Goal: Obtain resource: Obtain resource

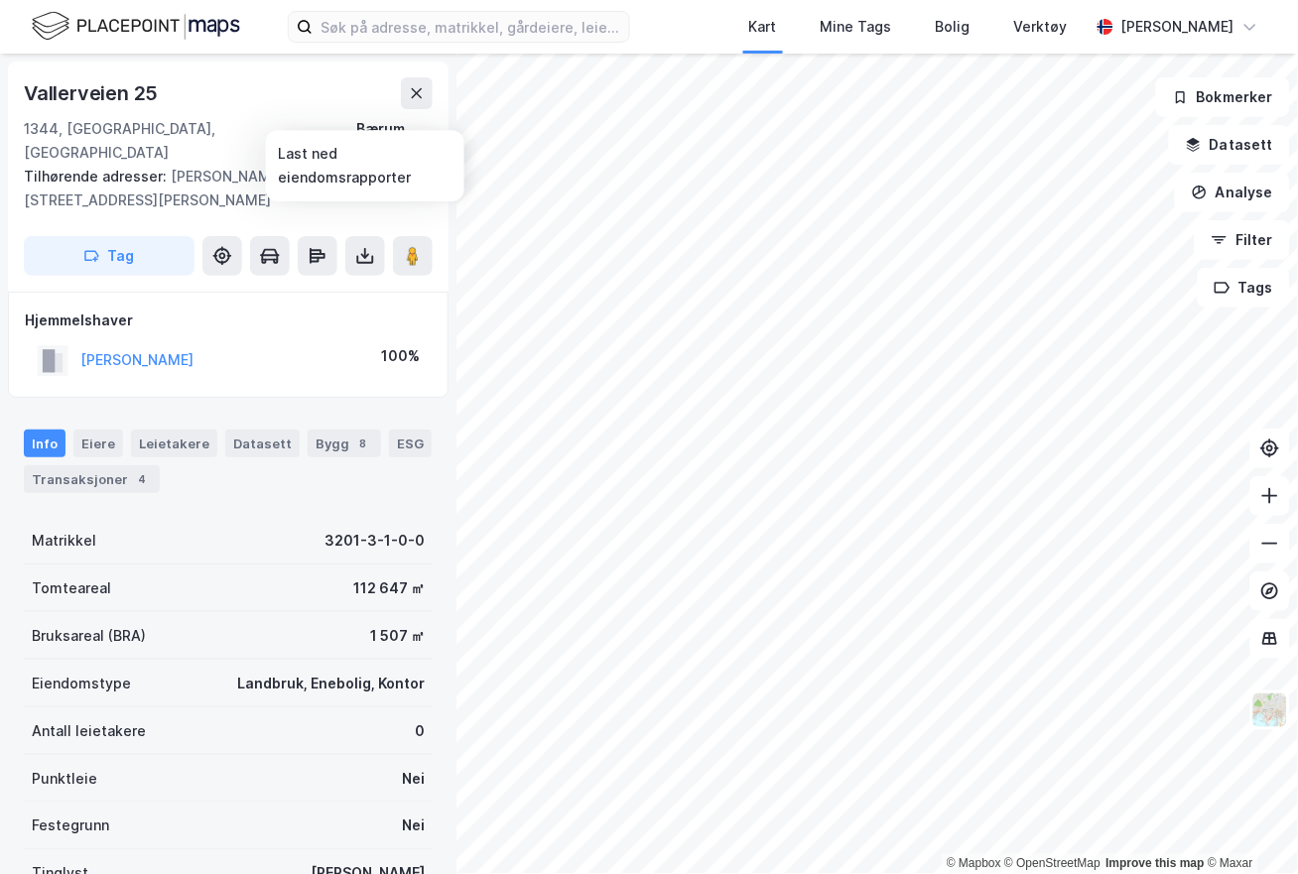
click at [353, 236] on button at bounding box center [365, 256] width 40 height 40
click at [345, 280] on div "Last ned grunnbok" at bounding box center [279, 296] width 211 height 32
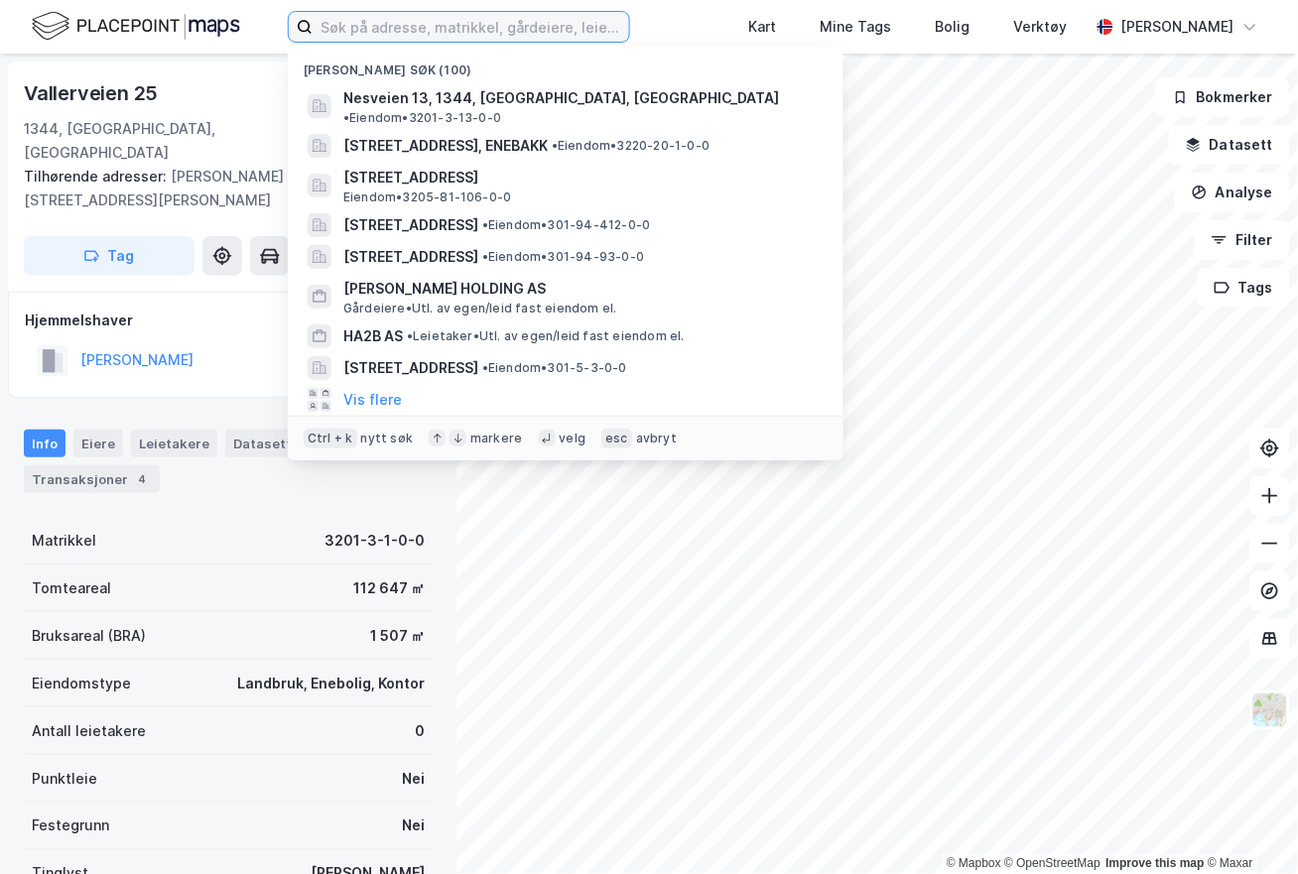
click at [499, 38] on input at bounding box center [471, 27] width 317 height 30
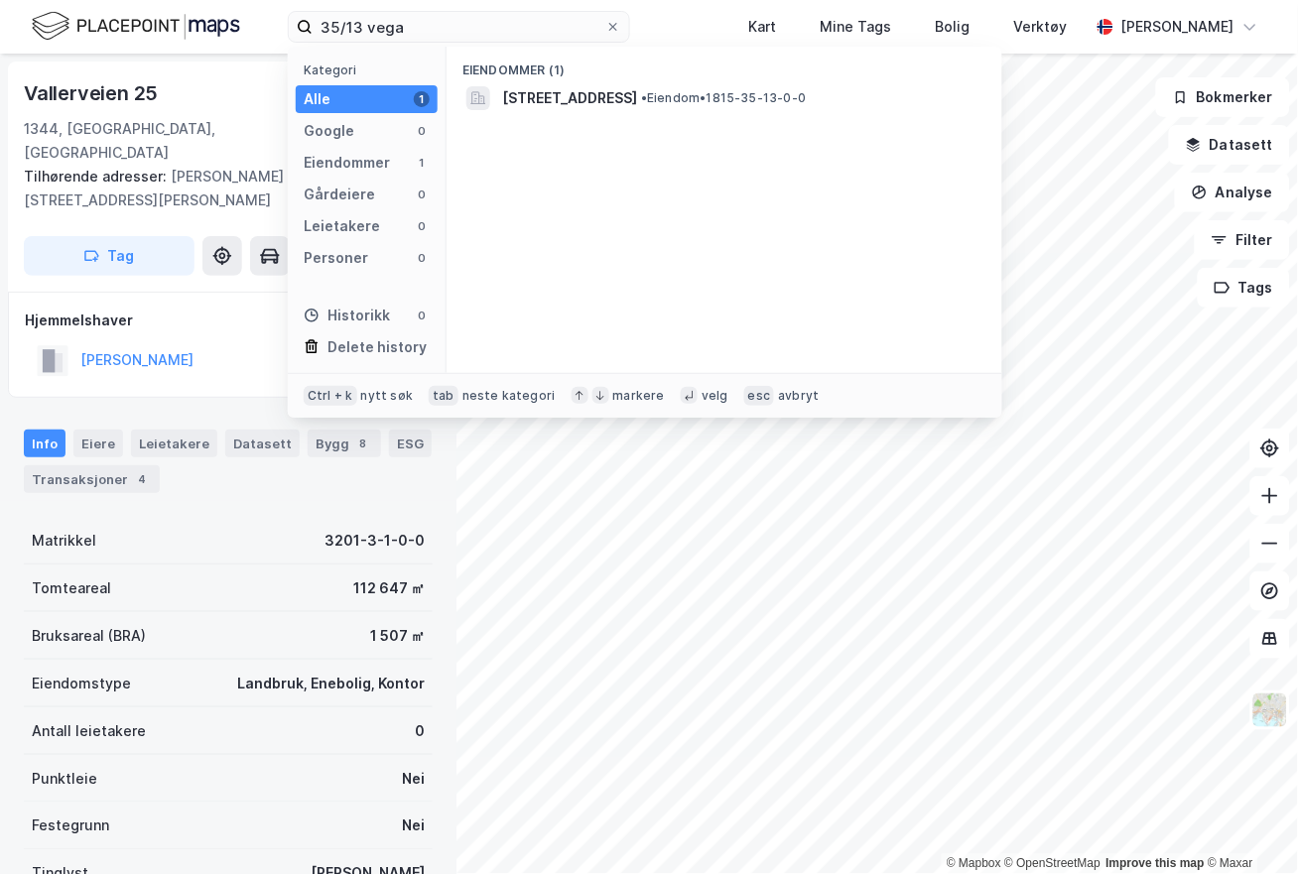
click at [532, 94] on span "[STREET_ADDRESS]" at bounding box center [569, 98] width 135 height 24
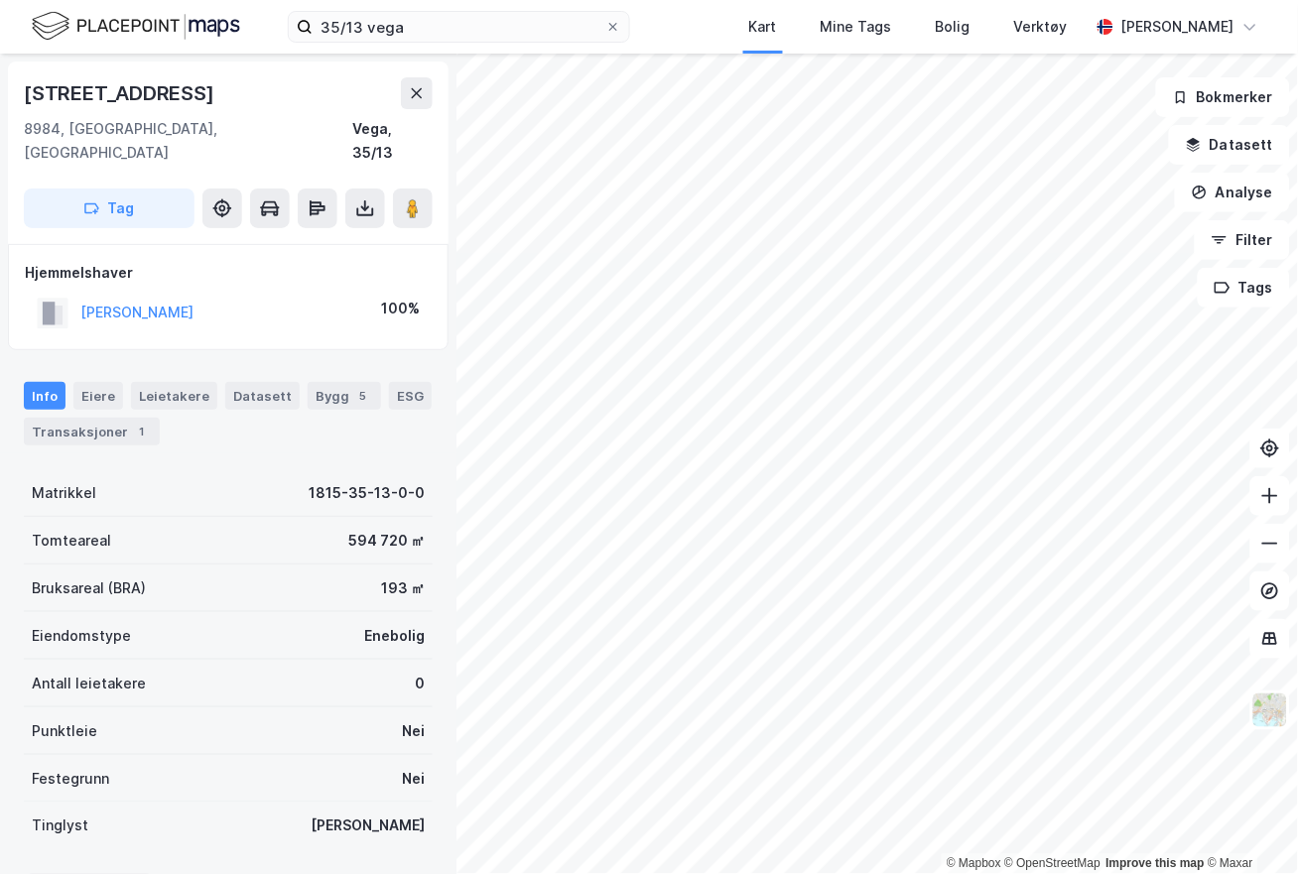
click at [371, 198] on icon at bounding box center [365, 208] width 20 height 20
click at [320, 240] on div "Last ned grunnbok" at bounding box center [266, 248] width 115 height 16
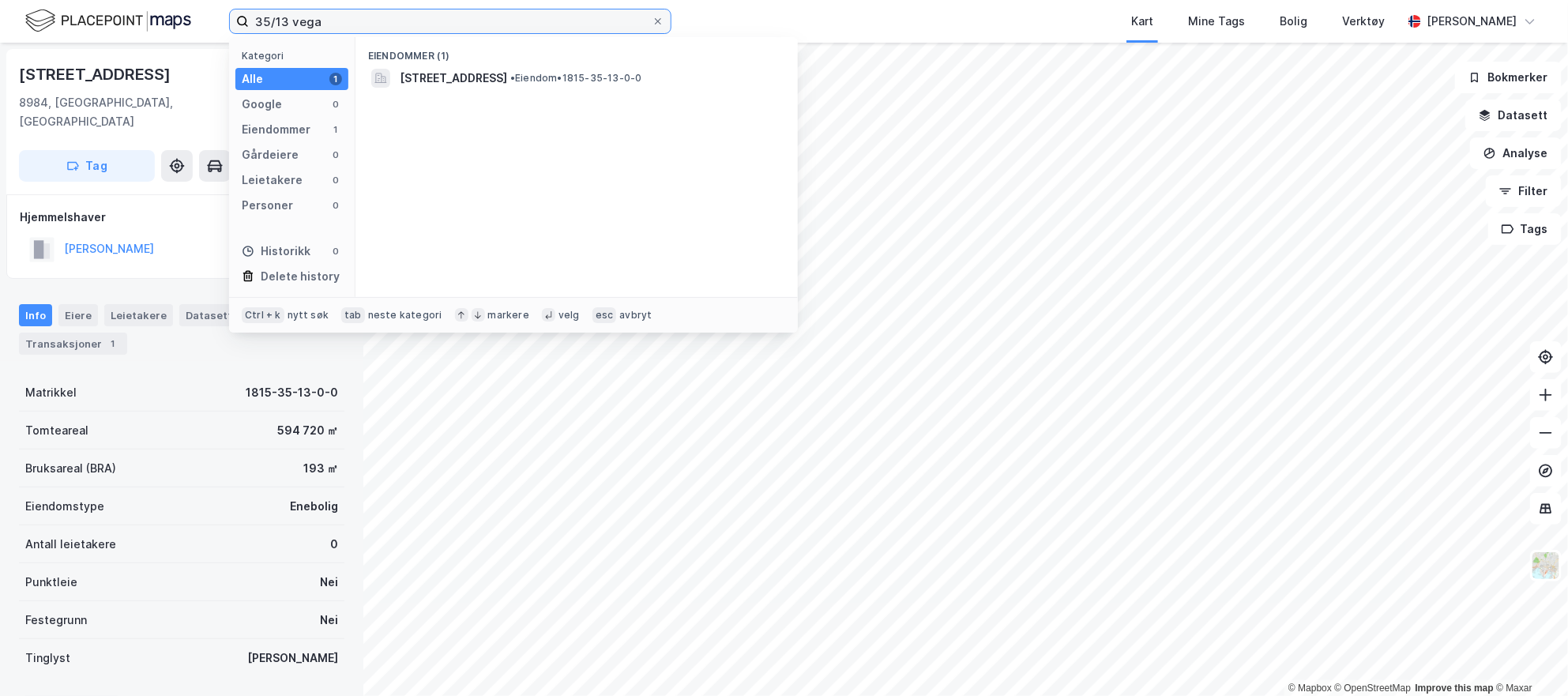
click at [280, 19] on input "35/13 vega" at bounding box center [451, 22] width 403 height 24
type input "35/82 vega"
drag, startPoint x: 425, startPoint y: 52, endPoint x: 431, endPoint y: 64, distance: 13.4
click at [430, 60] on div "Eiendommer (1)" at bounding box center [577, 52] width 443 height 29
click at [433, 69] on span "[STREET_ADDRESS]" at bounding box center [453, 78] width 107 height 19
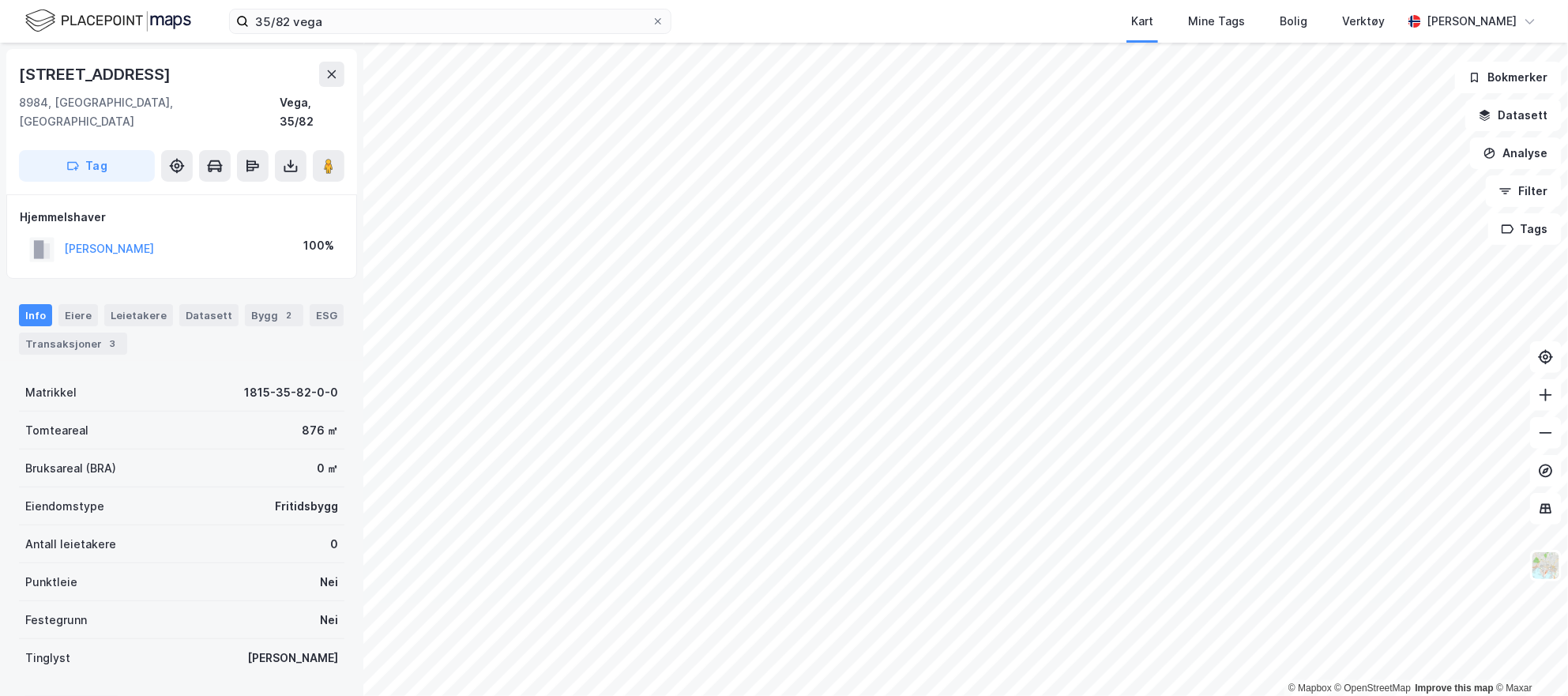
click at [298, 151] on button at bounding box center [291, 166] width 32 height 32
click at [264, 185] on div "Last ned grunnbok" at bounding box center [222, 197] width 168 height 25
click at [291, 159] on icon at bounding box center [291, 163] width 2 height 9
click at [252, 185] on div "Last ned grunnbok" at bounding box center [222, 197] width 168 height 25
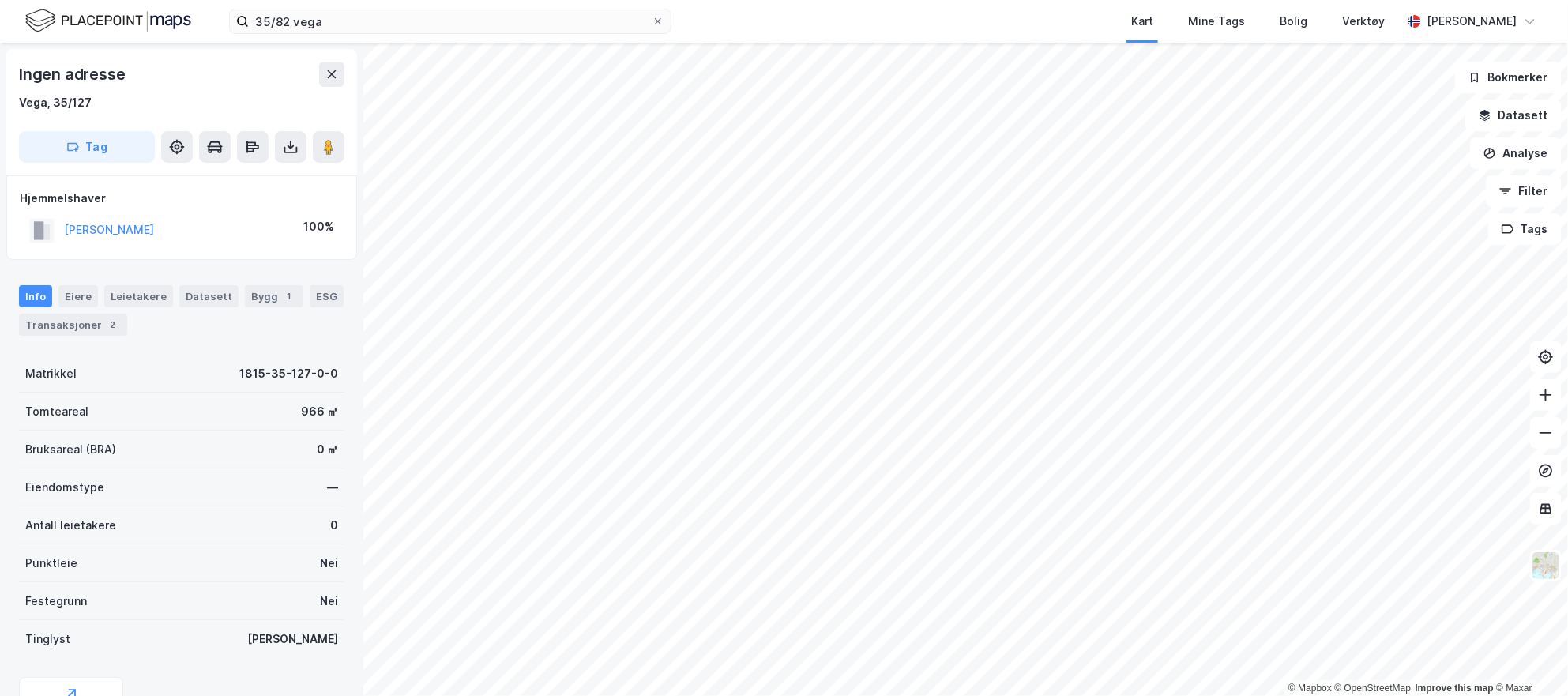
click at [289, 147] on icon at bounding box center [291, 147] width 6 height 4
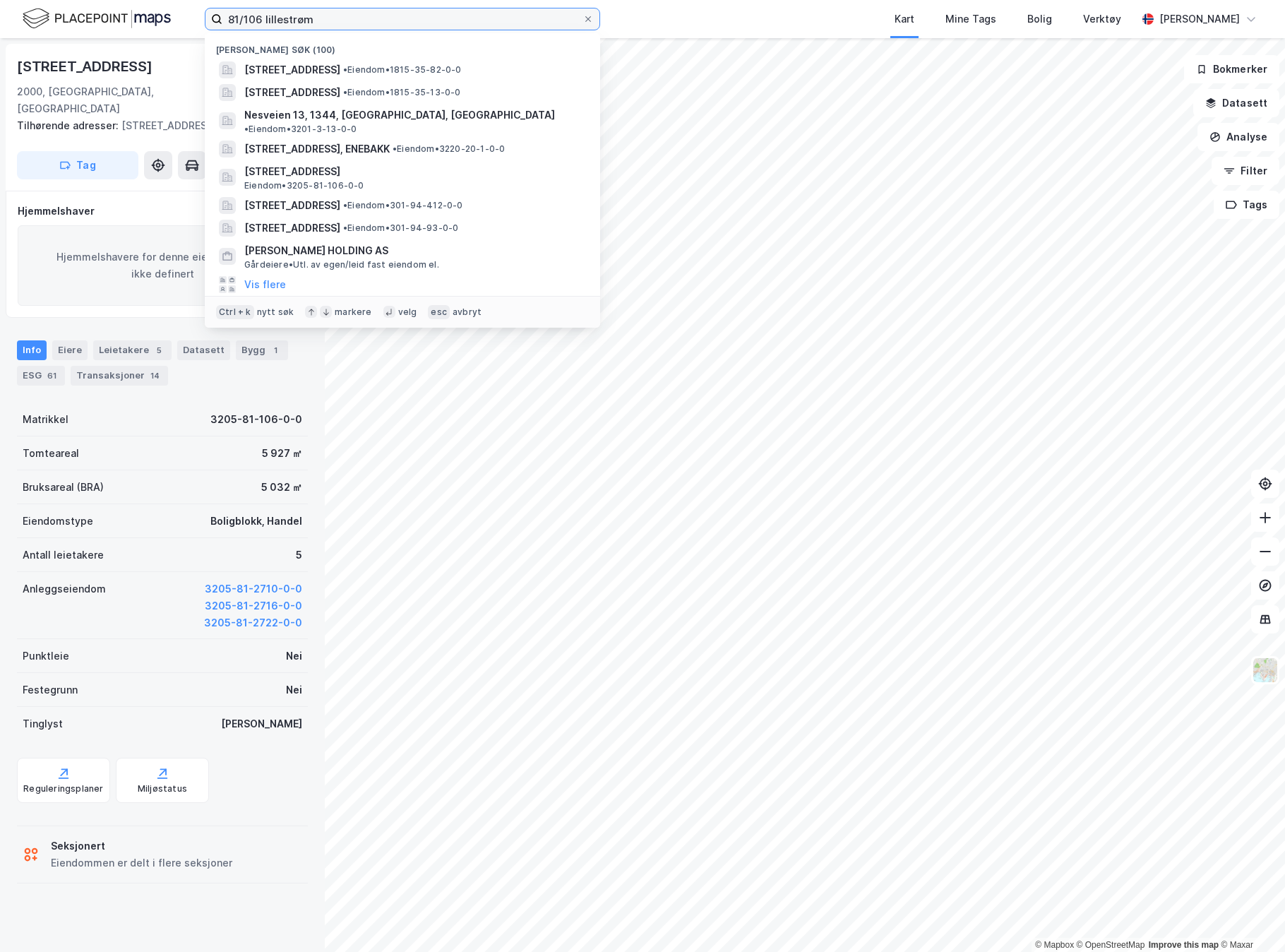
drag, startPoint x: 332, startPoint y: 20, endPoint x: 146, endPoint y: 20, distance: 186.0
click at [146, 20] on div "81/106 [PERSON_NAME] søk (100) Nesveien 98, 8984, VEGA, [GEOGRAPHIC_DATA] • Eie…" at bounding box center [642, 19] width 1285 height 38
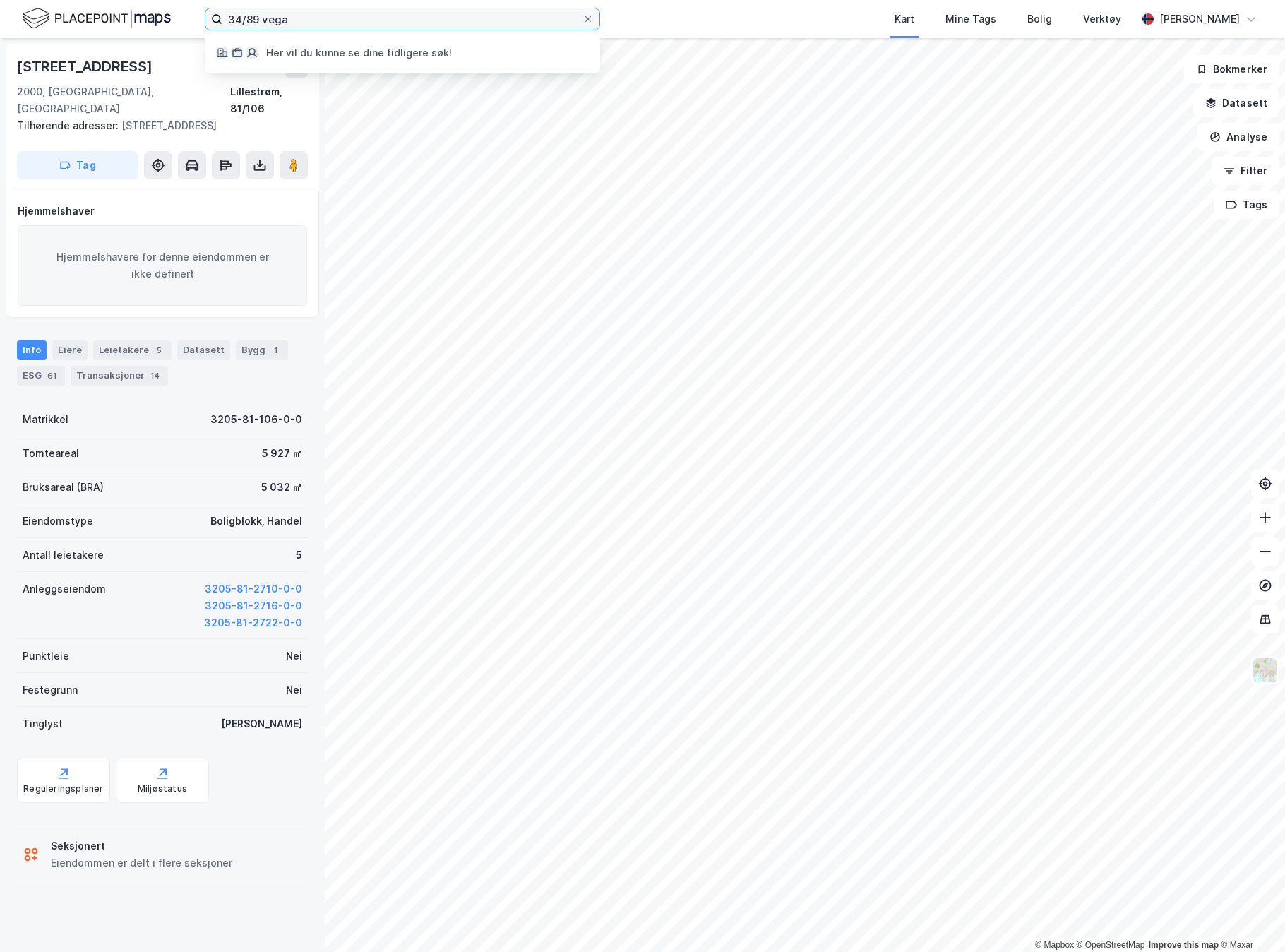
type input "34/89 vega"
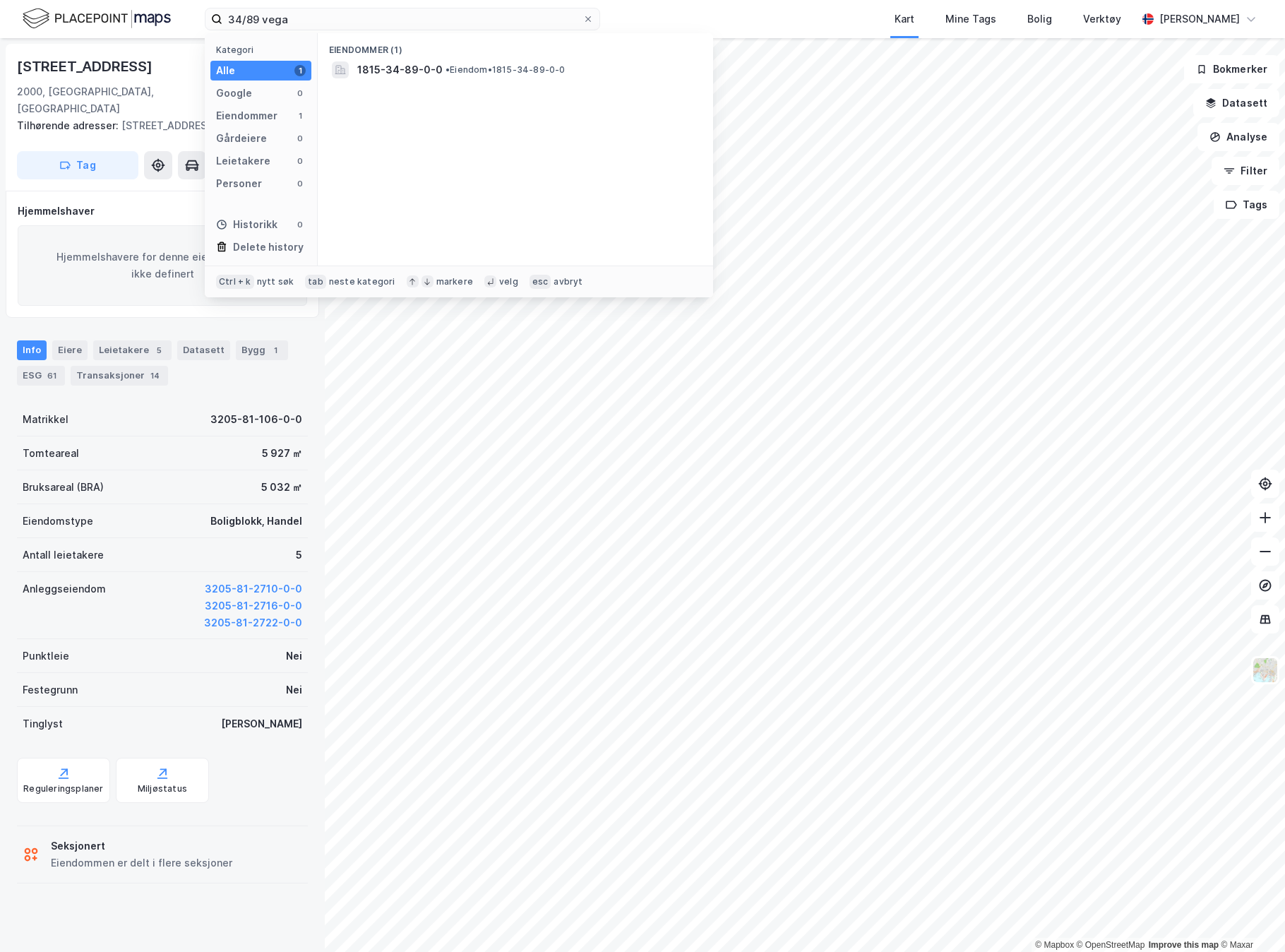
click at [450, 74] on span "• Eiendom • 1815-34-89-0-0" at bounding box center [505, 70] width 120 height 11
